Goal: Use online tool/utility: Utilize a website feature to perform a specific function

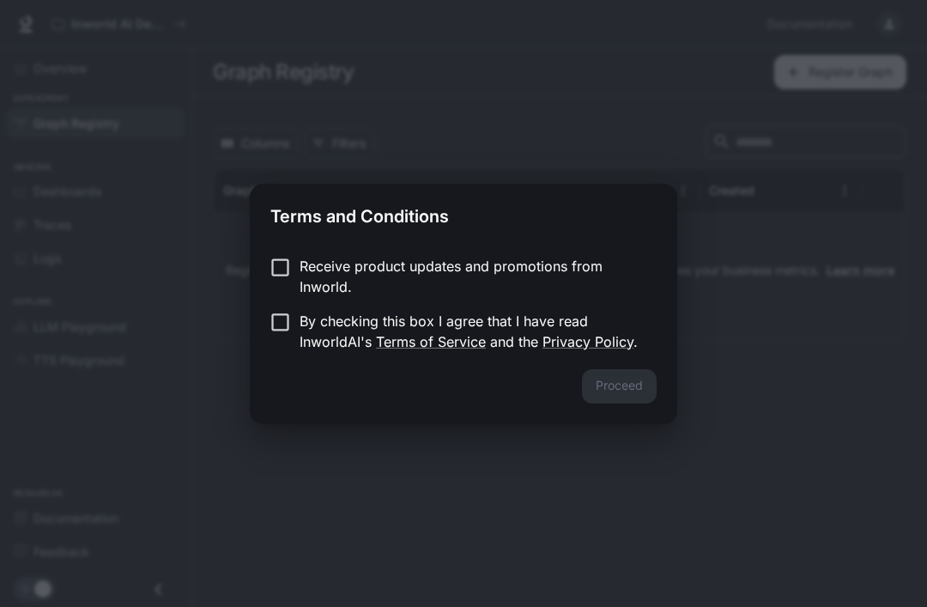
click at [572, 281] on p "Receive product updates and promotions from Inworld." at bounding box center [470, 276] width 343 height 41
click at [542, 319] on p "By checking this box I agree that I have read InworldAI's Terms of Service and …" at bounding box center [470, 331] width 343 height 41
click at [622, 384] on button "Proceed" at bounding box center [619, 386] width 75 height 34
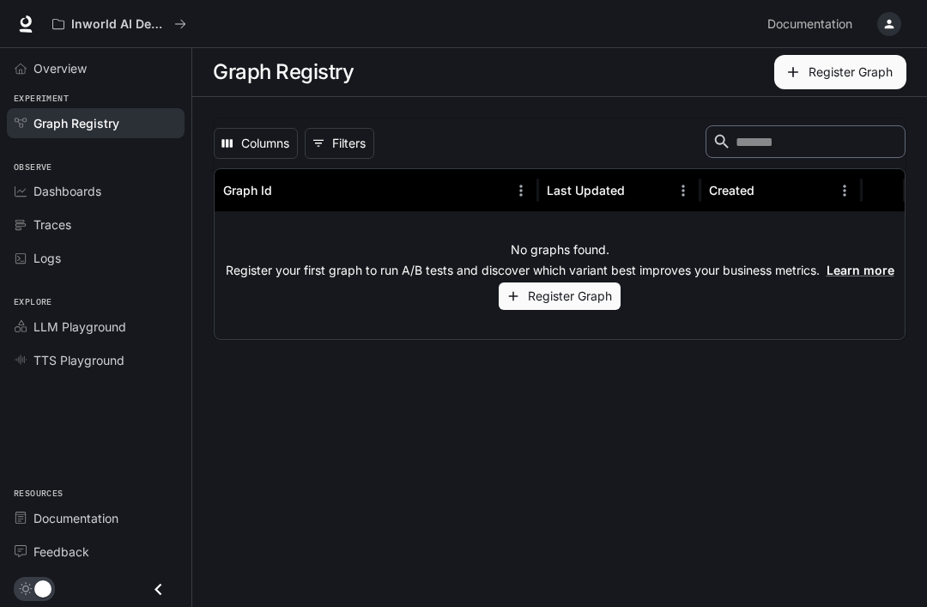
click at [160, 109] on link "Graph Registry" at bounding box center [96, 123] width 178 height 30
click at [163, 62] on div "Overview" at bounding box center [104, 68] width 143 height 18
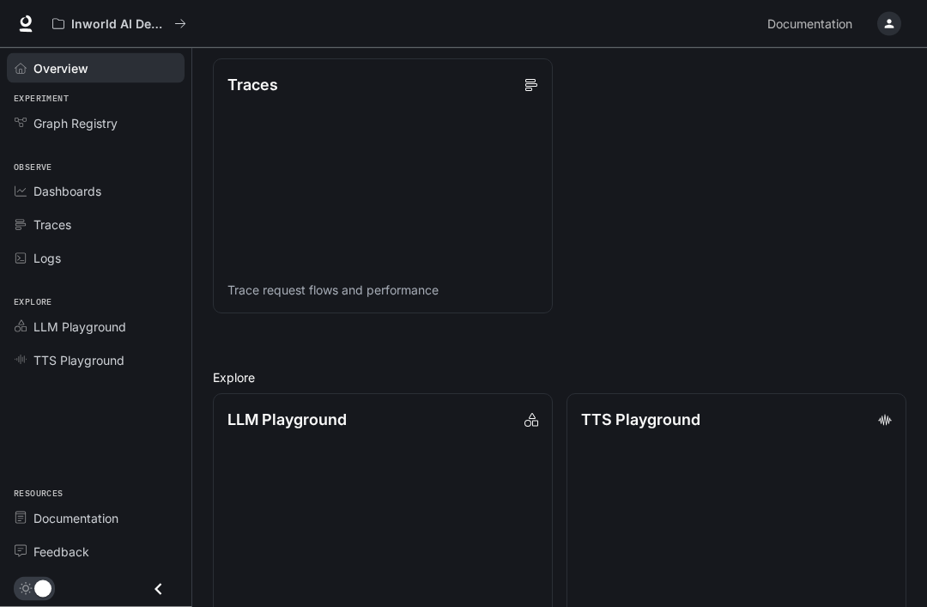
scroll to position [885, 0]
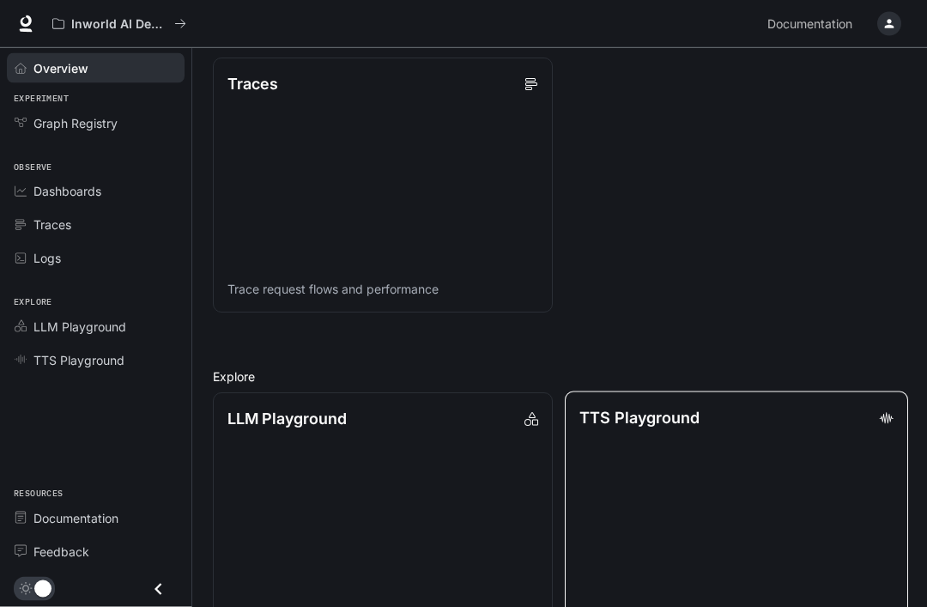
click at [752, 454] on link "TTS Playground Explore TTS models and test voice generation" at bounding box center [735, 520] width 343 height 257
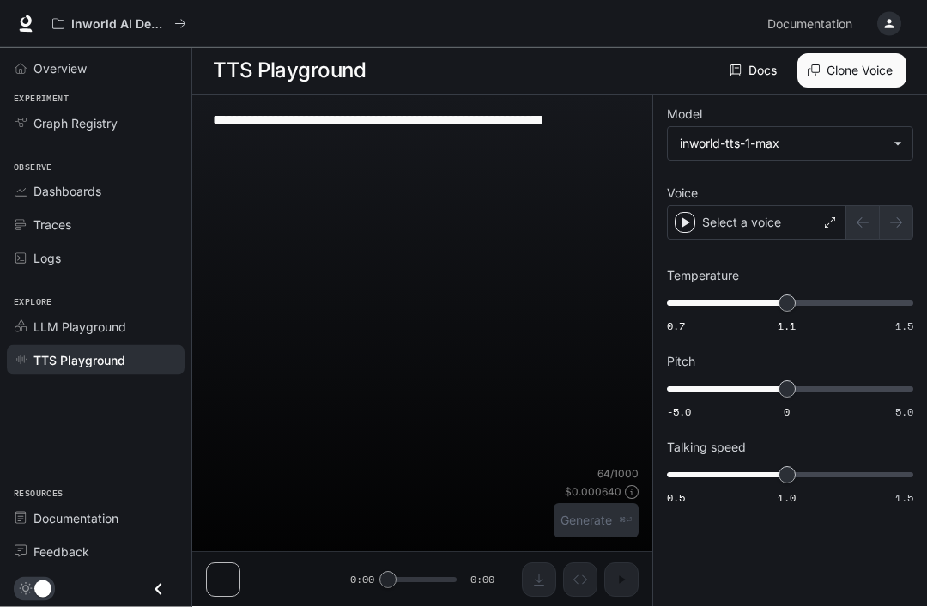
scroll to position [1, 0]
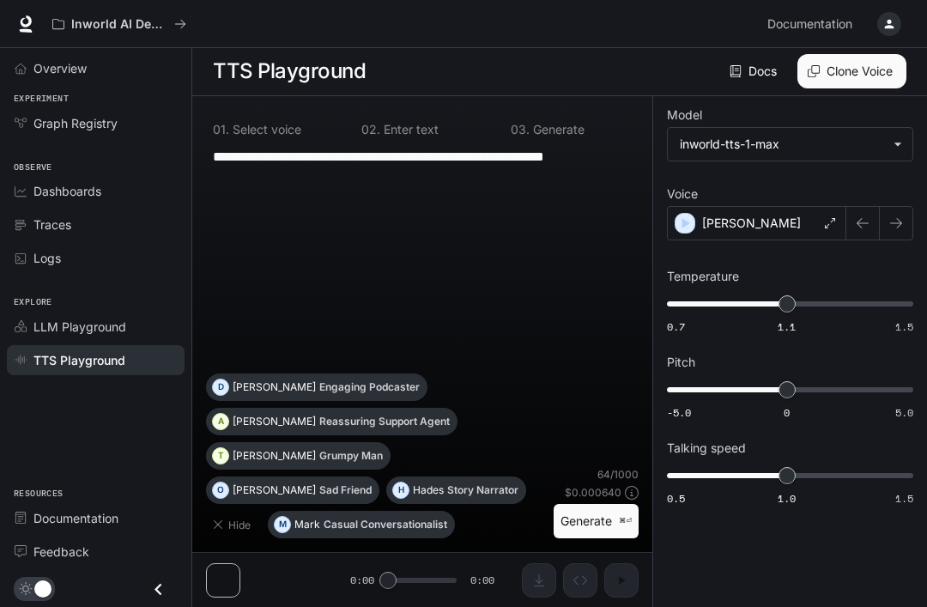
click at [244, 606] on div "**********" at bounding box center [422, 351] width 460 height 510
click at [599, 539] on button "Generate ⌘⏎" at bounding box center [595, 521] width 85 height 35
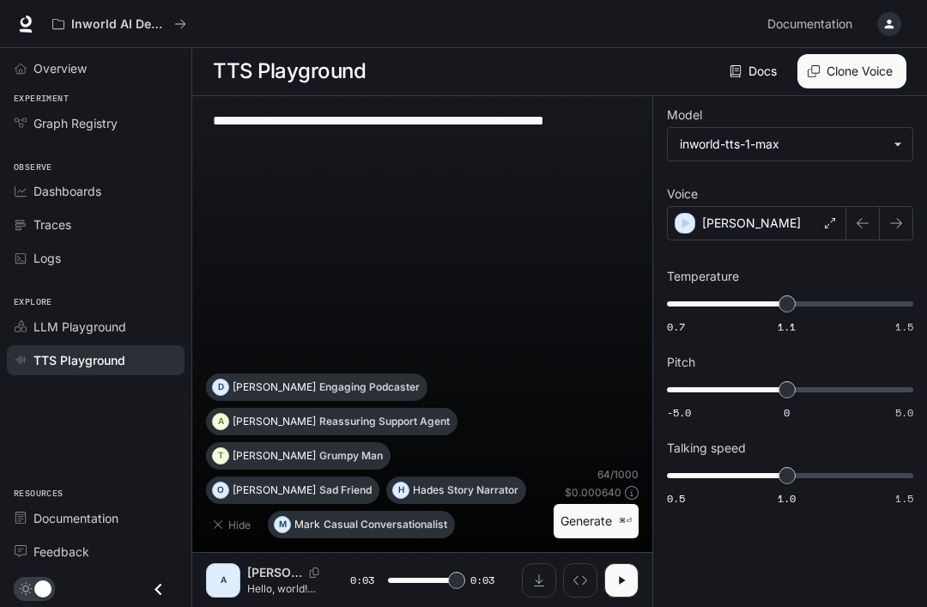
type input "*"
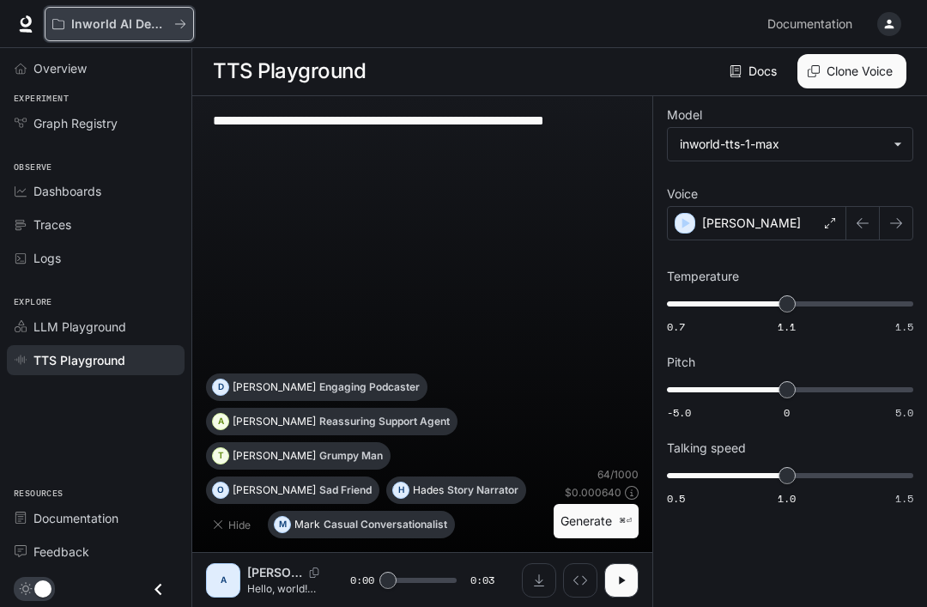
click at [177, 34] on button "Inworld AI Demos" at bounding box center [119, 24] width 149 height 34
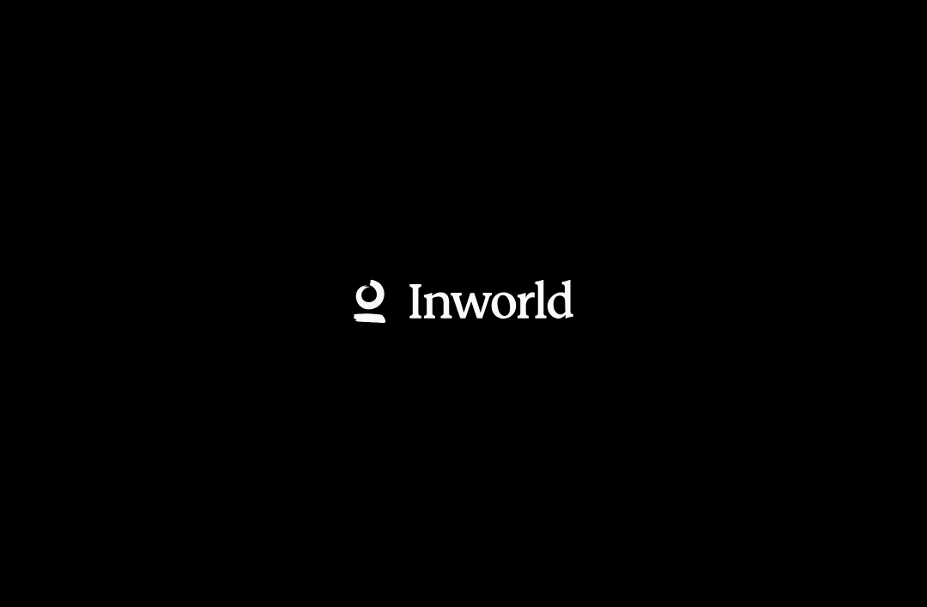
scroll to position [56, 0]
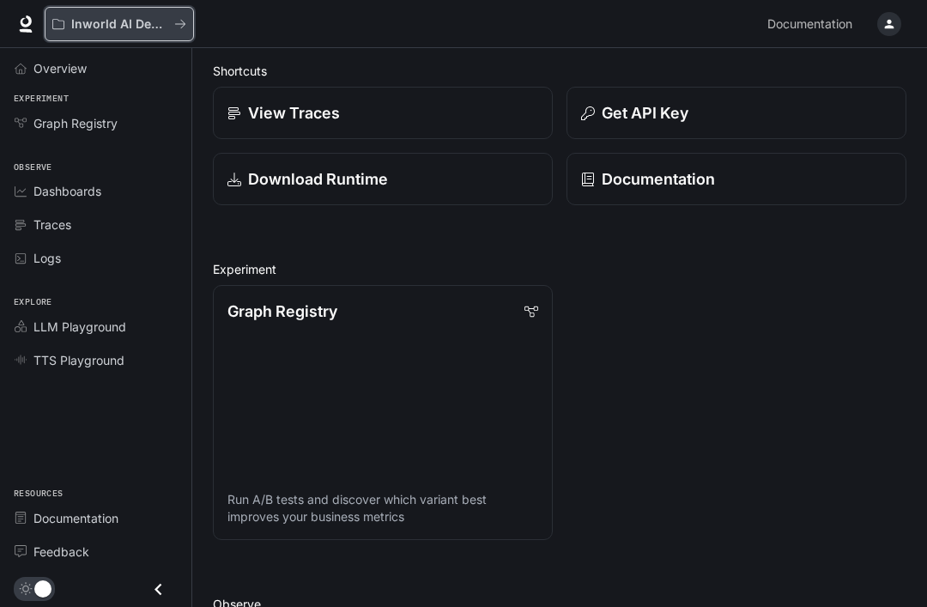
click at [162, 37] on button "Inworld AI Demos" at bounding box center [119, 24] width 149 height 34
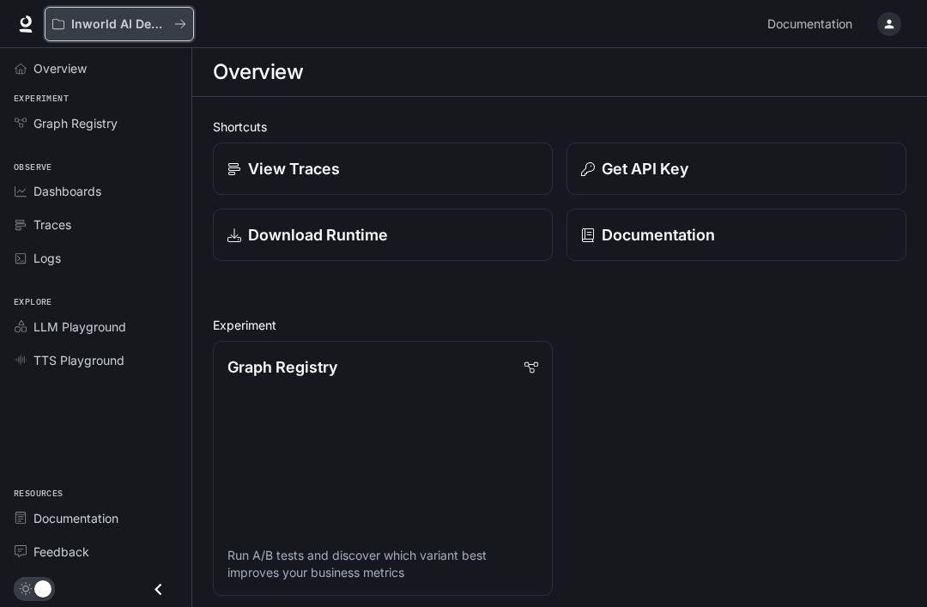
click at [175, 21] on icon "All workspaces" at bounding box center [180, 24] width 12 height 12
